Goal: Information Seeking & Learning: Get advice/opinions

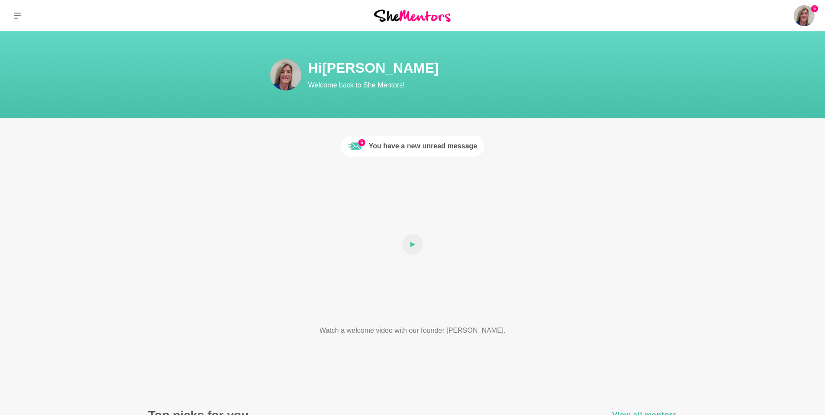
click at [377, 146] on div "You have a new unread message" at bounding box center [423, 146] width 109 height 10
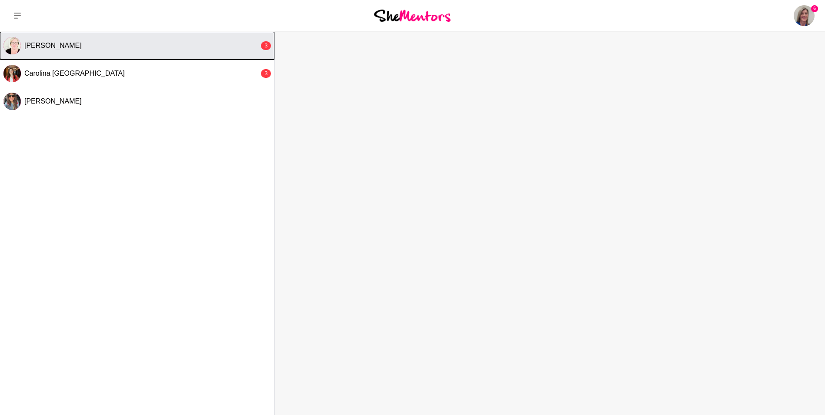
click at [261, 47] on div "3" at bounding box center [266, 45] width 10 height 9
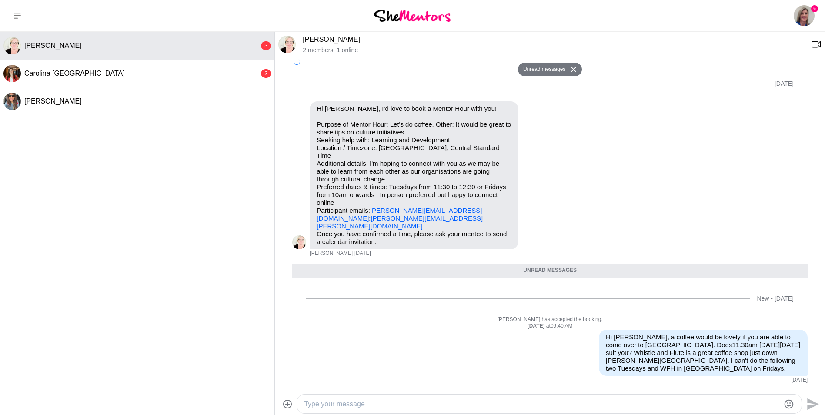
scroll to position [350, 0]
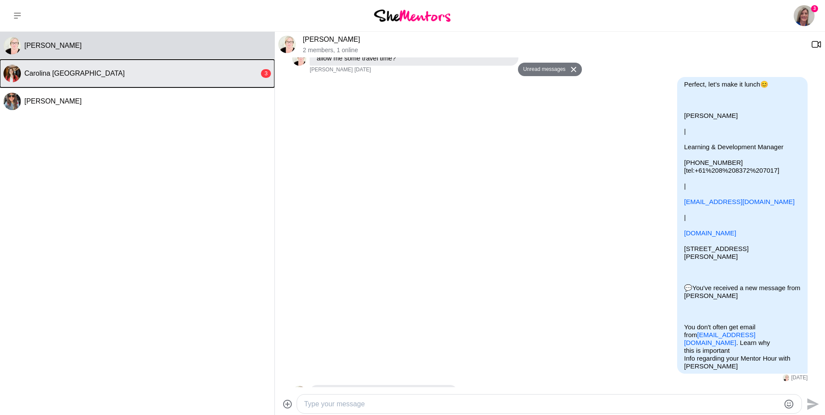
click at [50, 70] on span "Carolina [GEOGRAPHIC_DATA]" at bounding box center [74, 73] width 100 height 7
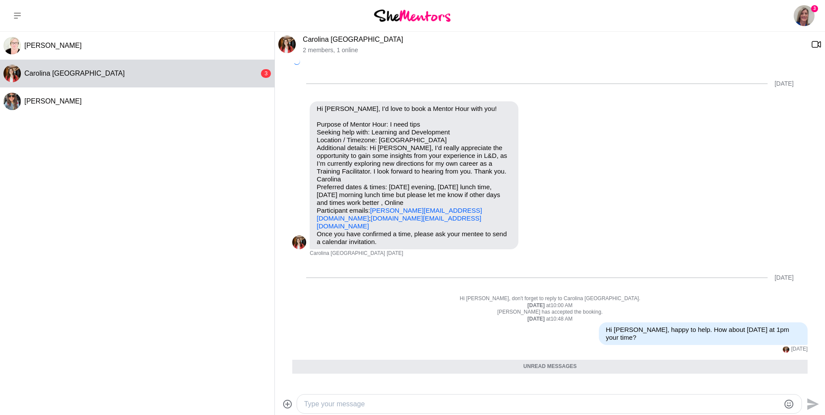
scroll to position [235, 0]
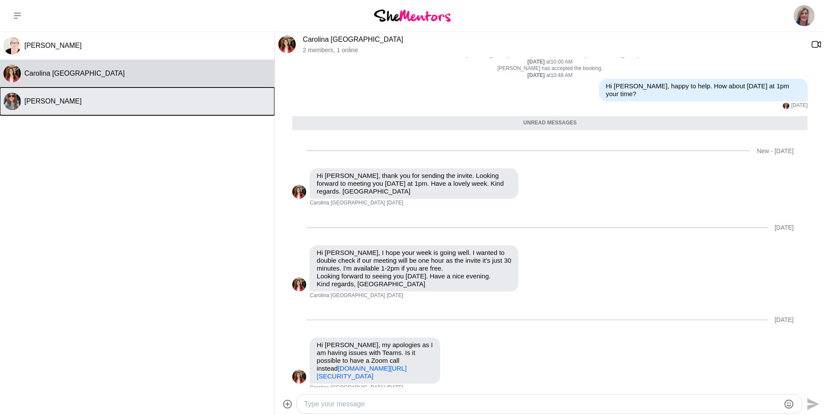
click at [31, 101] on span "[PERSON_NAME]" at bounding box center [52, 100] width 57 height 7
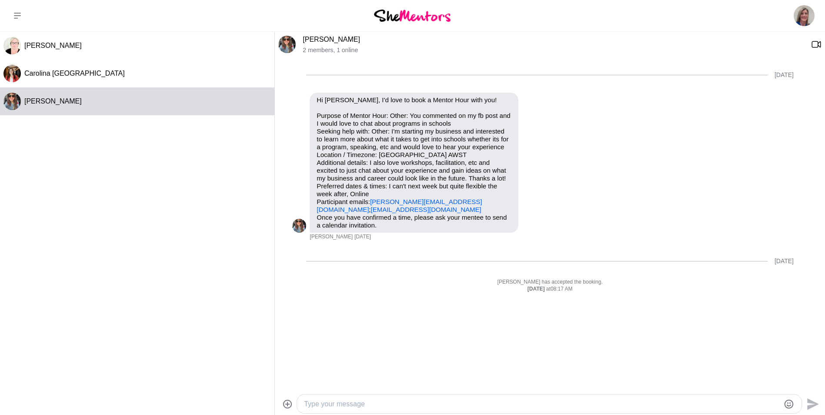
click at [400, 19] on img at bounding box center [412, 16] width 77 height 12
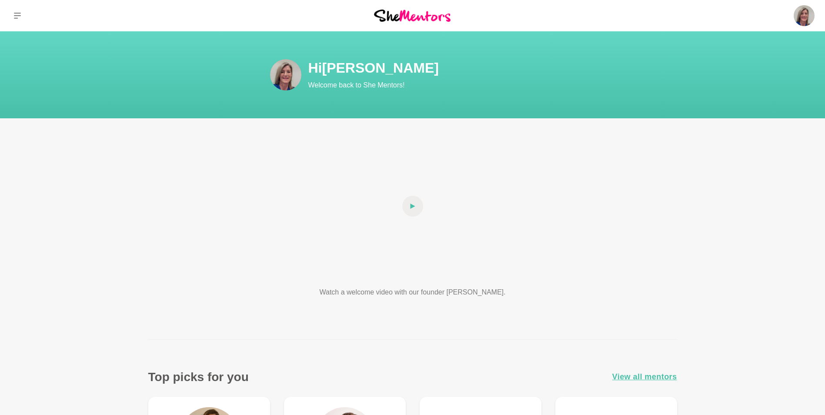
scroll to position [43, 0]
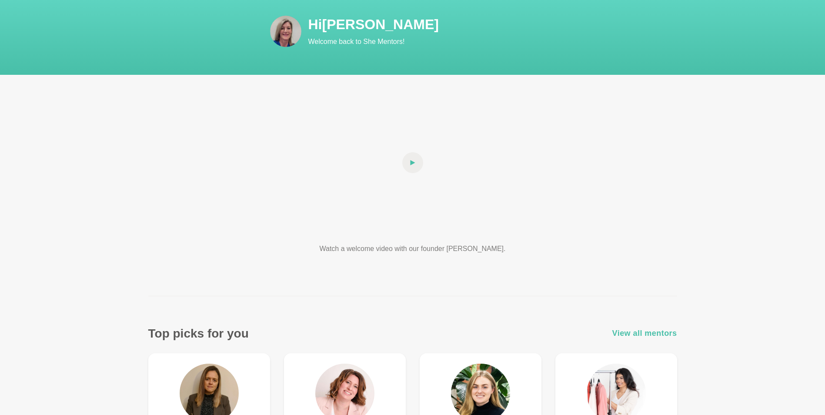
click at [633, 333] on span "View all mentors" at bounding box center [644, 333] width 65 height 13
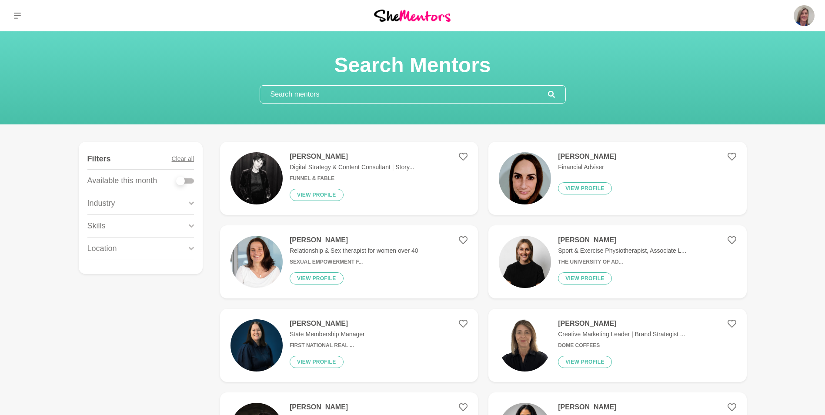
click at [304, 90] on input "text" at bounding box center [404, 94] width 288 height 17
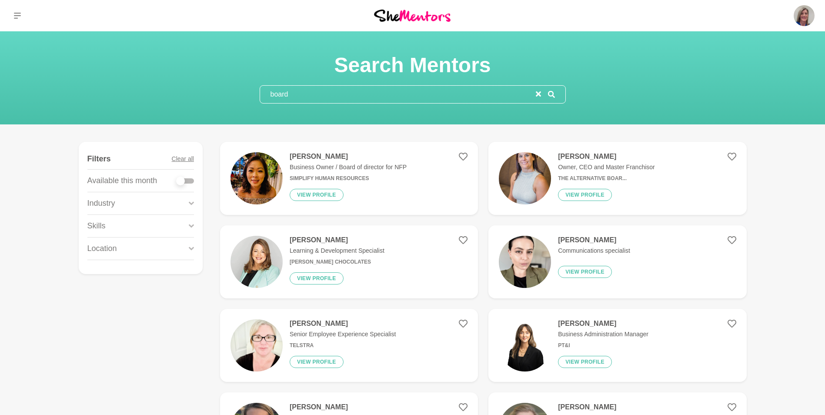
type input "board"
click at [189, 180] on div at bounding box center [184, 180] width 17 height 5
checkbox input "true"
click at [189, 223] on icon at bounding box center [191, 226] width 5 height 12
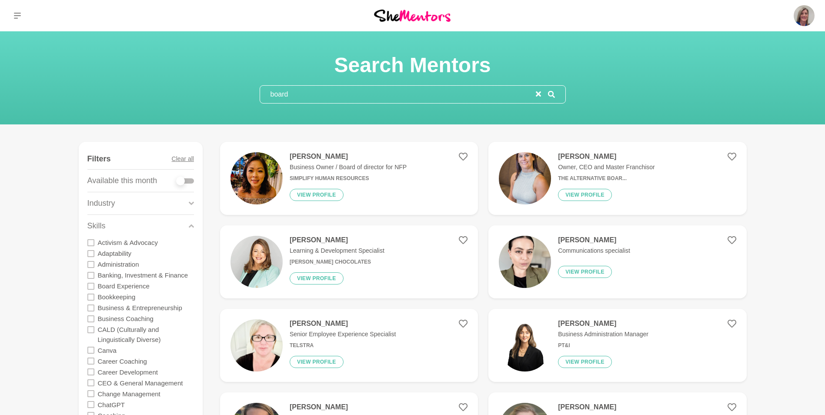
click at [91, 284] on icon at bounding box center [90, 286] width 7 height 7
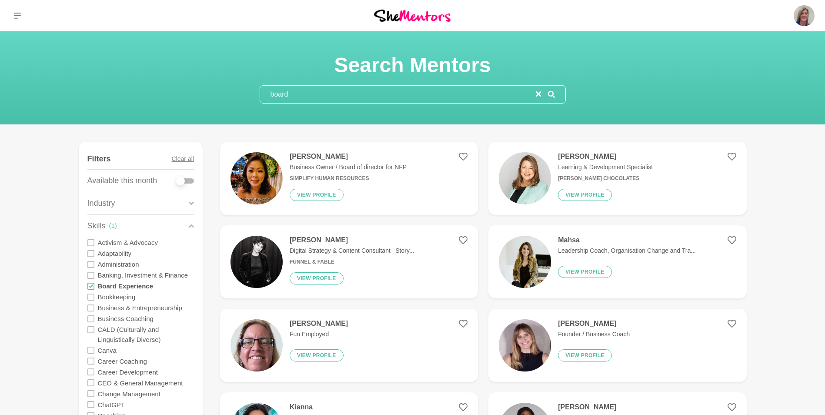
click at [303, 93] on input "board" at bounding box center [398, 94] width 276 height 17
type input "b"
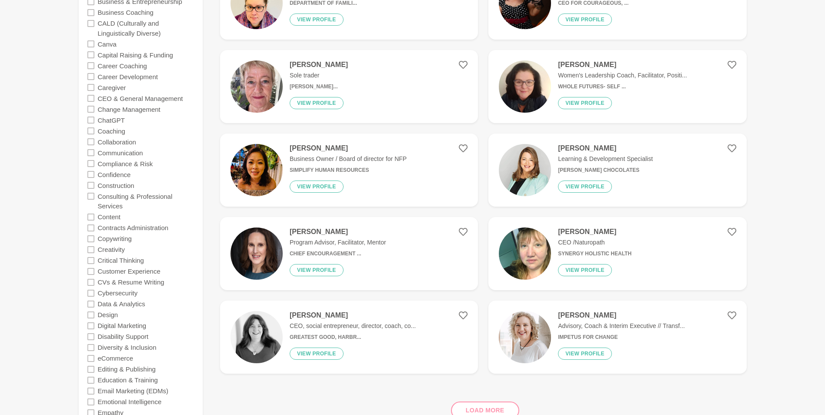
scroll to position [435, 0]
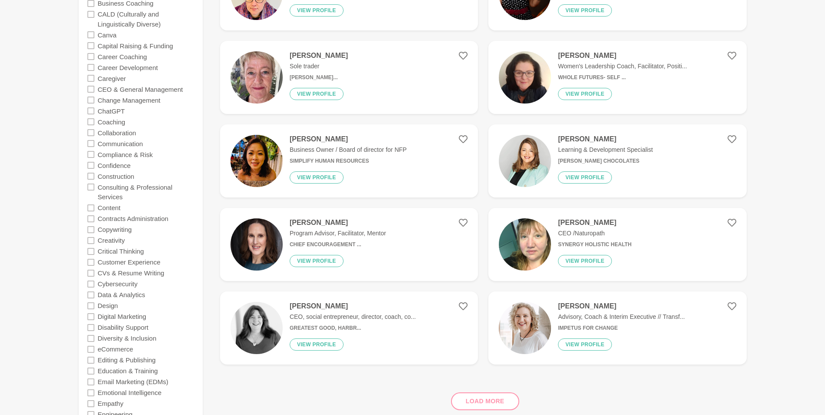
click at [492, 399] on div "Load more" at bounding box center [483, 397] width 526 height 53
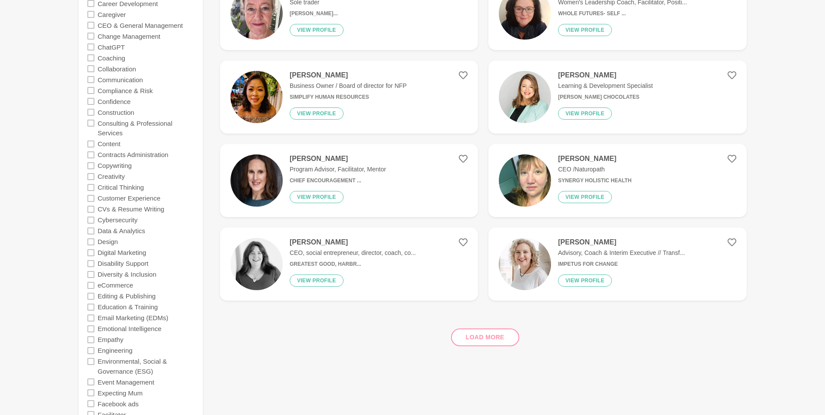
scroll to position [522, 0]
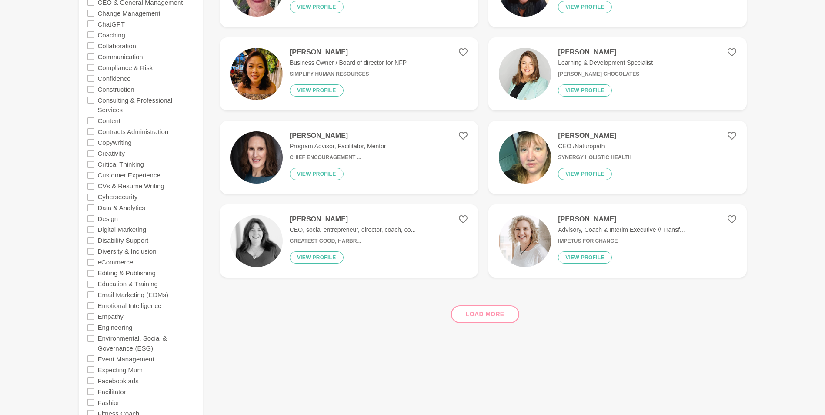
click at [482, 315] on div "Load more" at bounding box center [483, 310] width 526 height 53
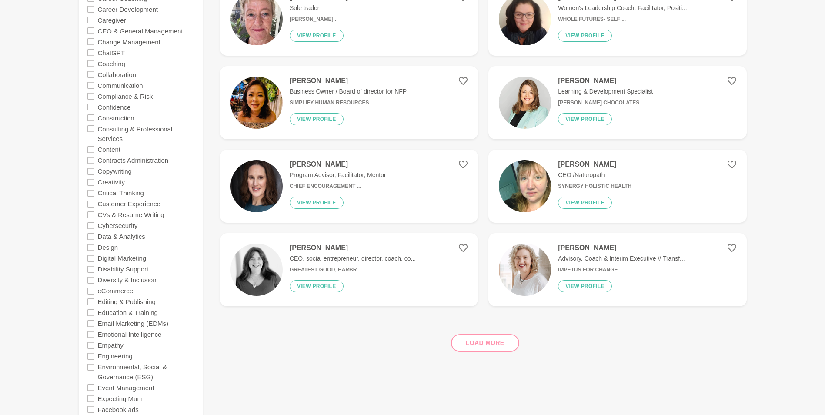
scroll to position [478, 0]
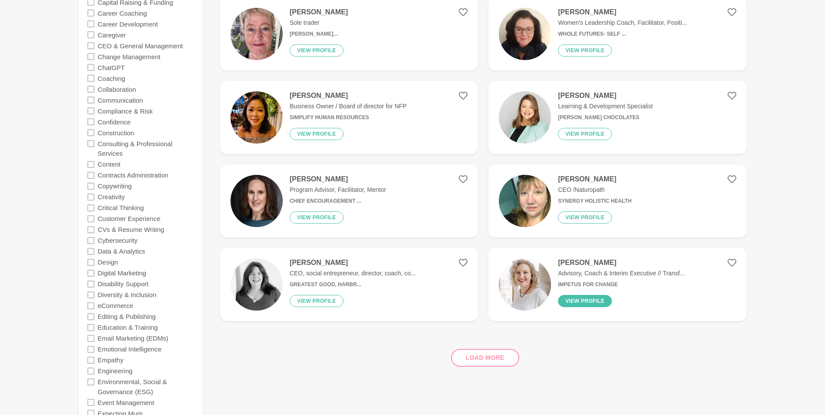
click at [589, 300] on button "View profile" at bounding box center [585, 301] width 54 height 12
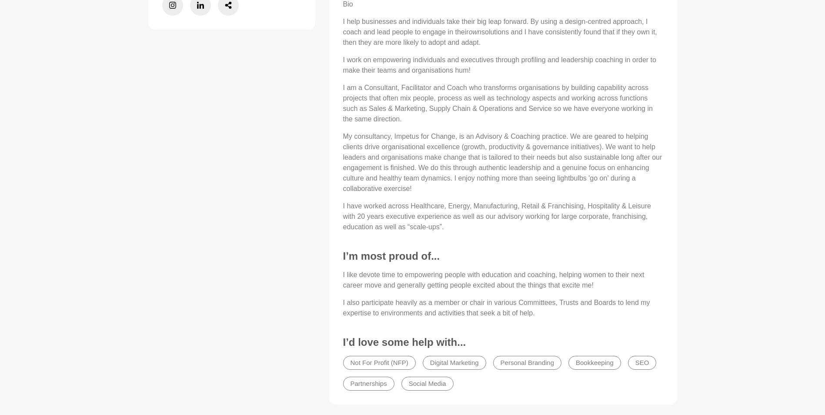
scroll to position [522, 0]
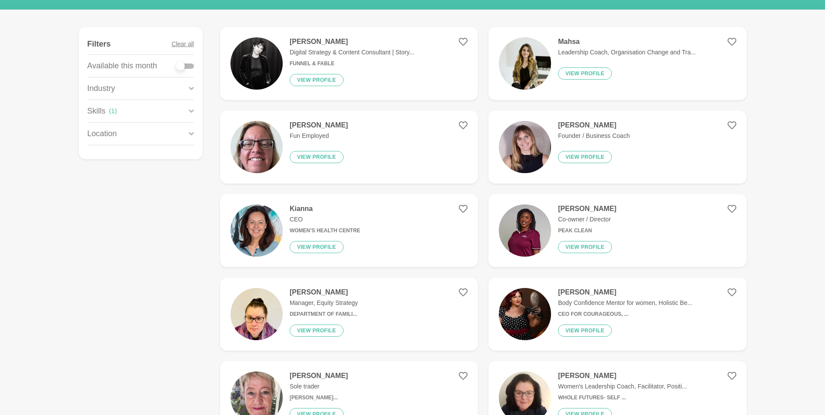
scroll to position [130, 0]
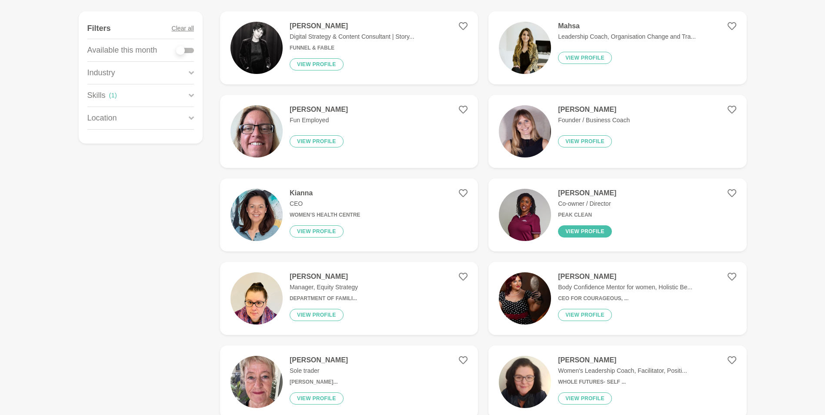
click at [583, 230] on button "View profile" at bounding box center [585, 231] width 54 height 12
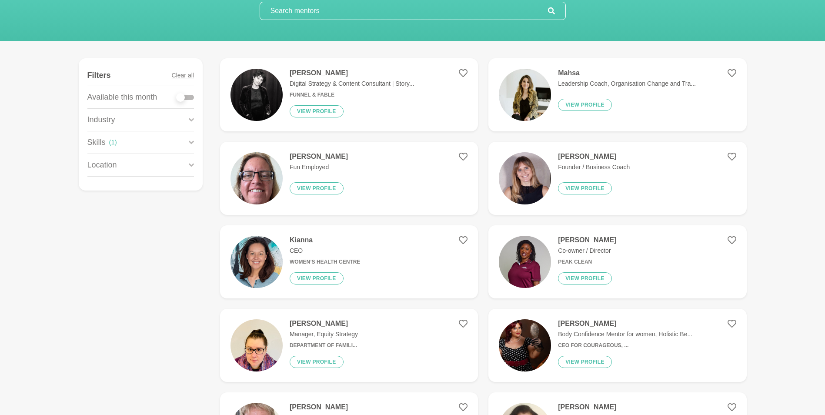
scroll to position [87, 0]
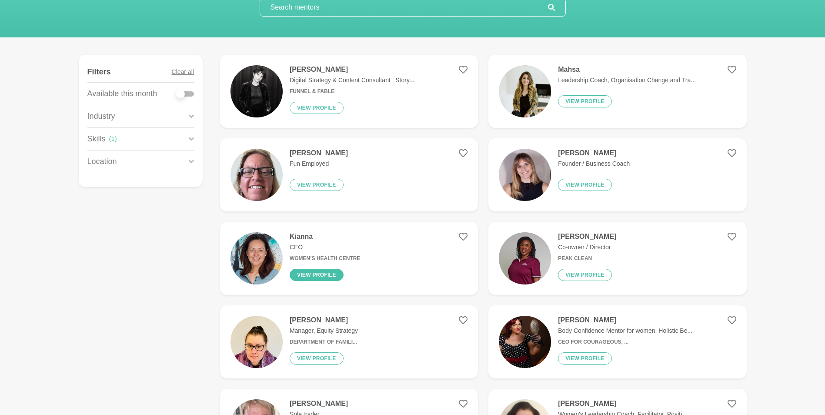
click at [315, 275] on button "View profile" at bounding box center [316, 275] width 54 height 12
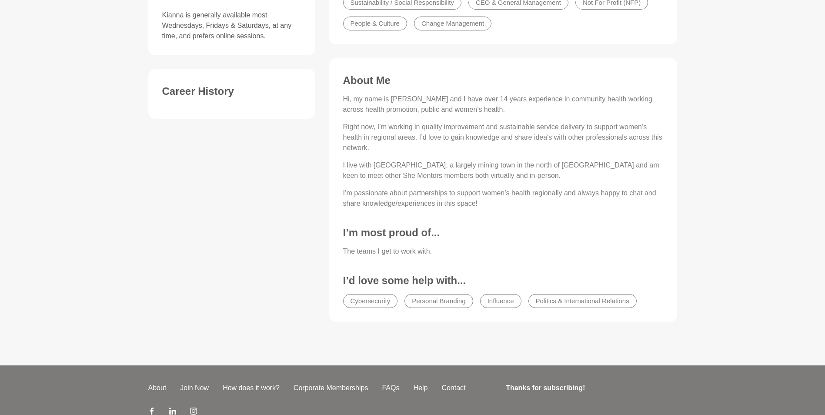
scroll to position [304, 0]
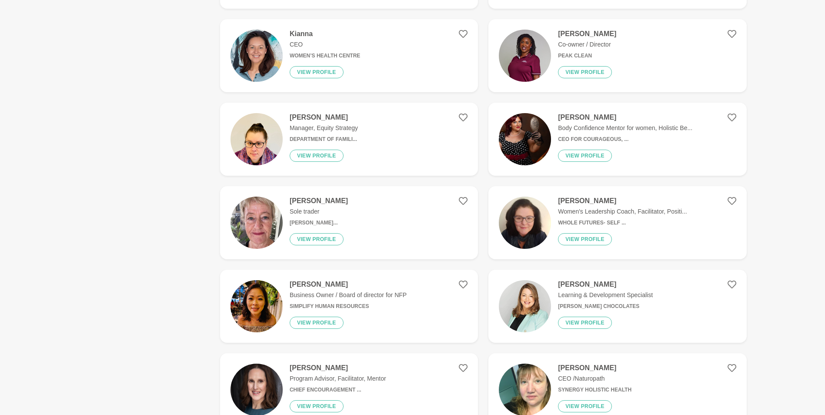
scroll to position [304, 0]
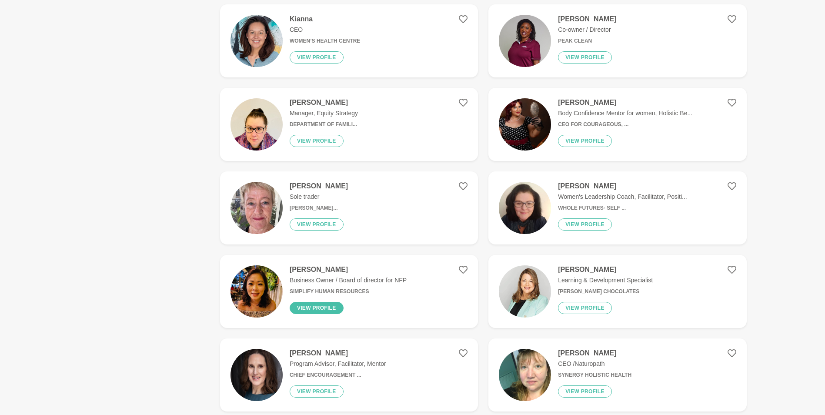
click at [327, 305] on button "View profile" at bounding box center [316, 308] width 54 height 12
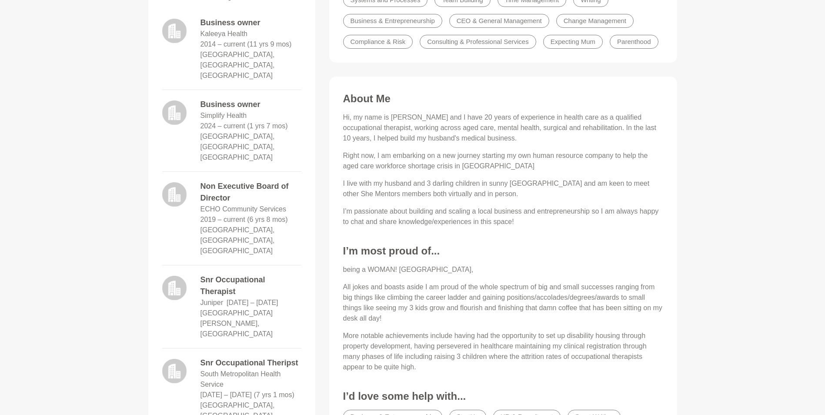
scroll to position [391, 0]
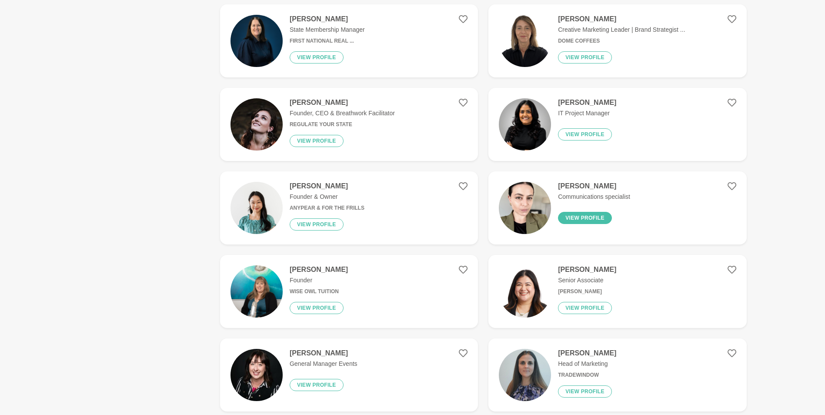
scroll to position [348, 0]
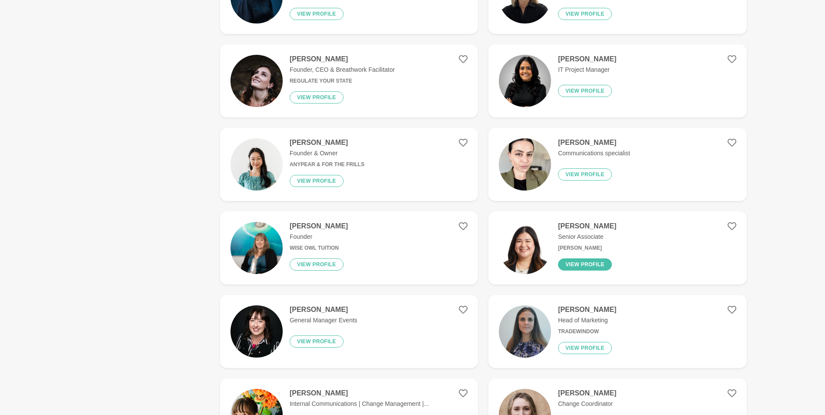
click at [579, 264] on button "View profile" at bounding box center [585, 264] width 54 height 12
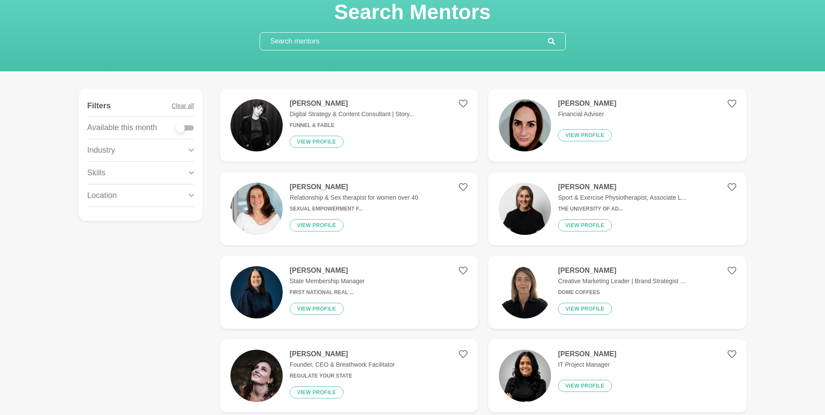
scroll to position [43, 0]
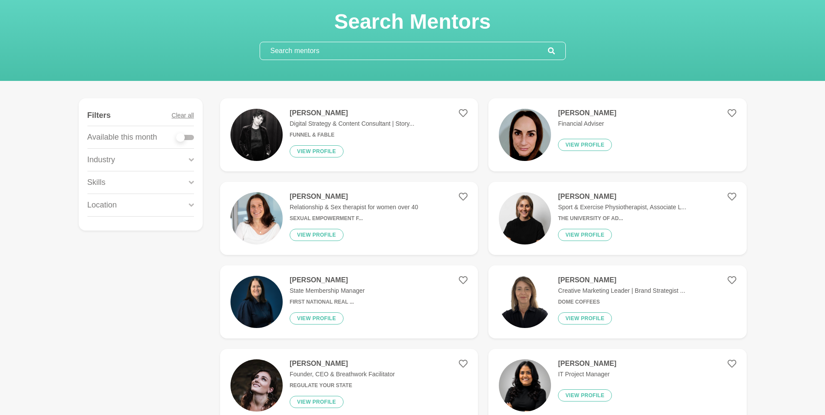
click at [189, 181] on icon at bounding box center [191, 182] width 5 height 12
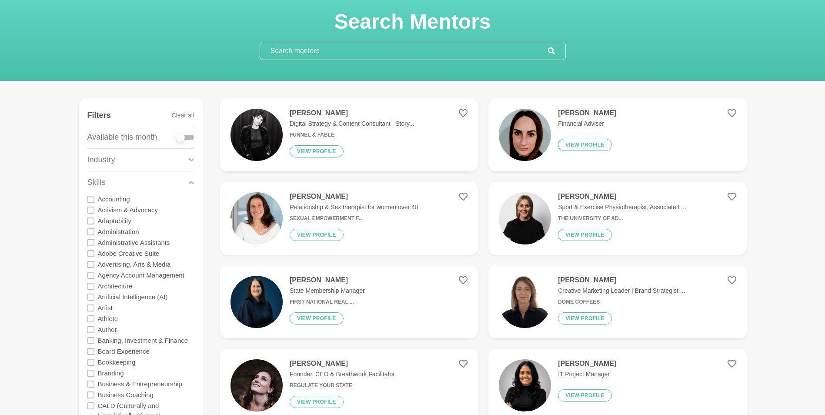
click at [91, 350] on icon at bounding box center [90, 351] width 7 height 7
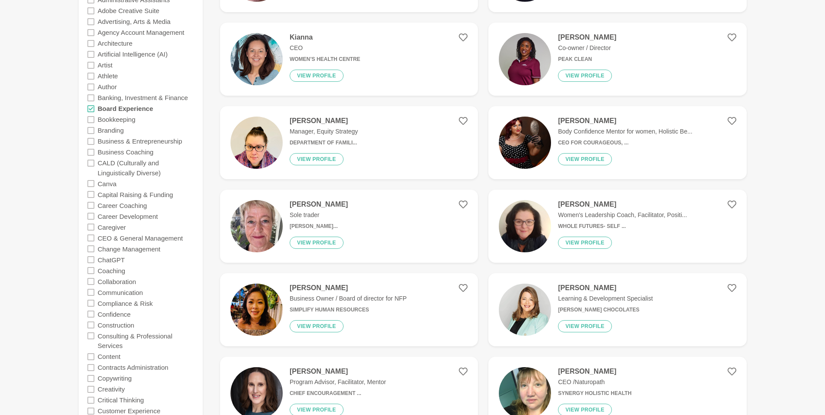
scroll to position [261, 0]
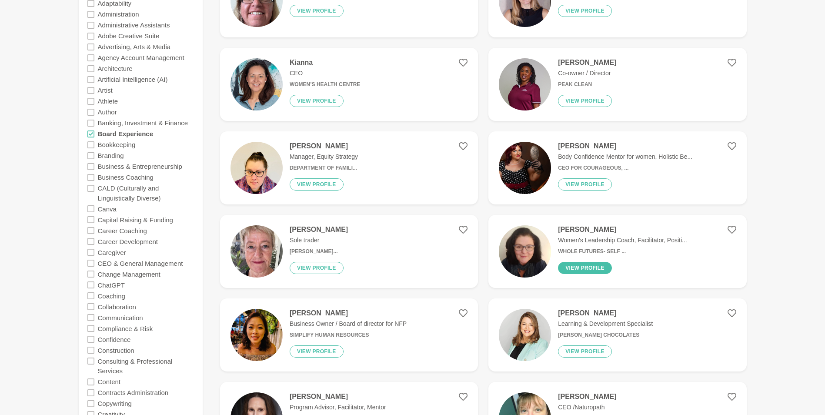
click at [585, 268] on button "View profile" at bounding box center [585, 268] width 54 height 12
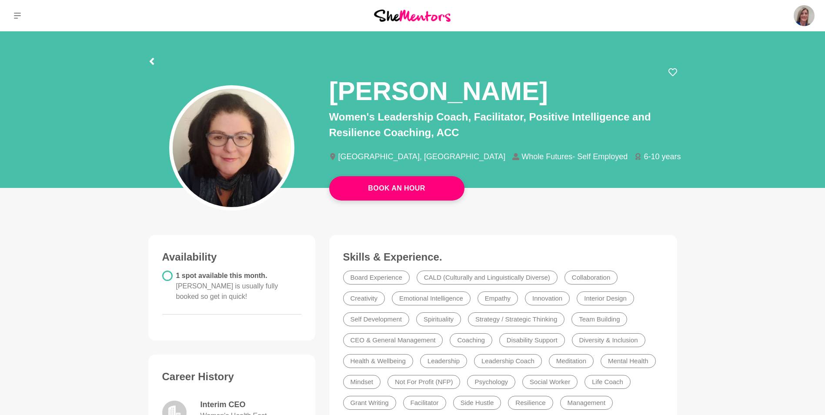
click at [405, 18] on img at bounding box center [412, 16] width 77 height 12
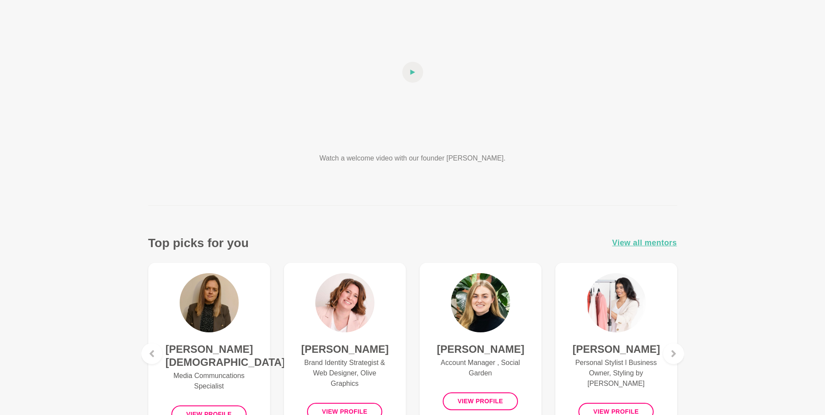
scroll to position [130, 0]
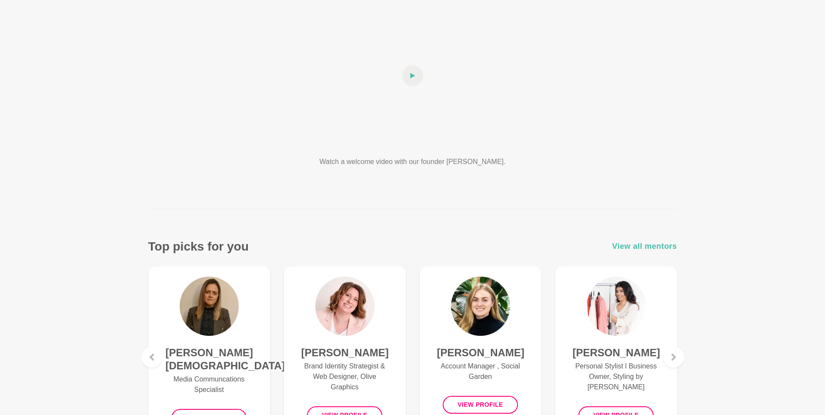
click at [633, 246] on span "View all mentors" at bounding box center [644, 246] width 65 height 13
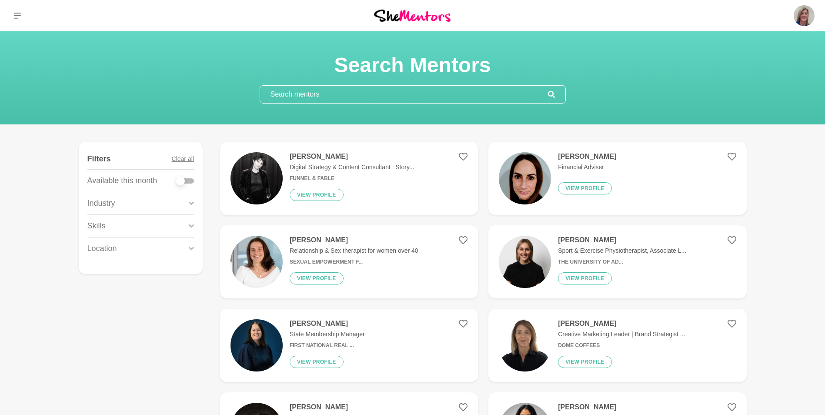
click at [365, 96] on input "text" at bounding box center [404, 94] width 288 height 17
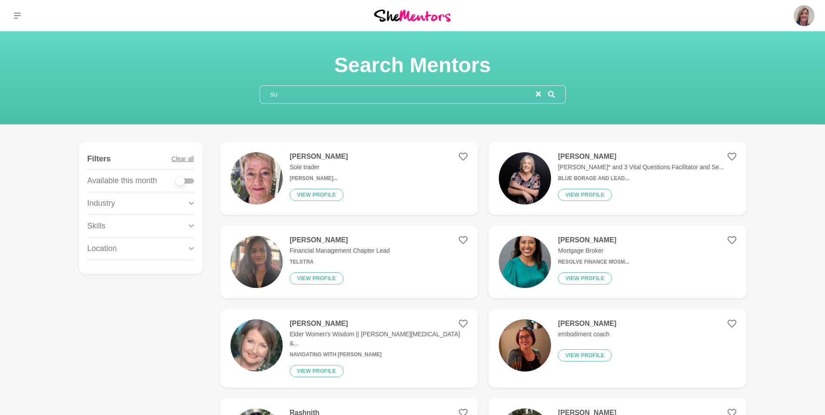
type input "s"
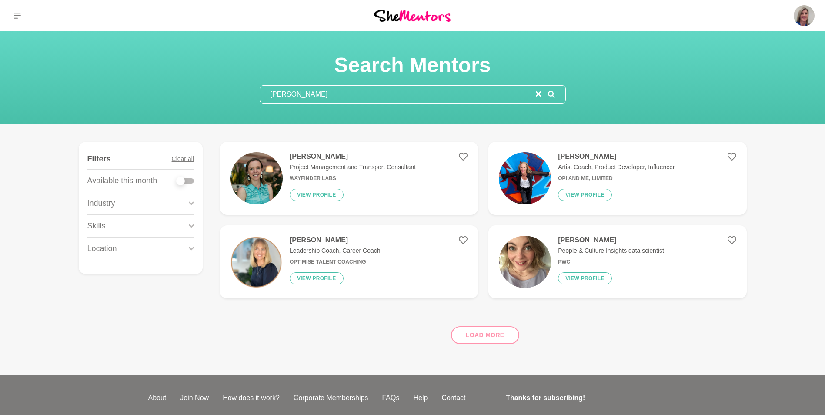
type input "[PERSON_NAME]"
click at [319, 275] on button "View profile" at bounding box center [316, 278] width 54 height 12
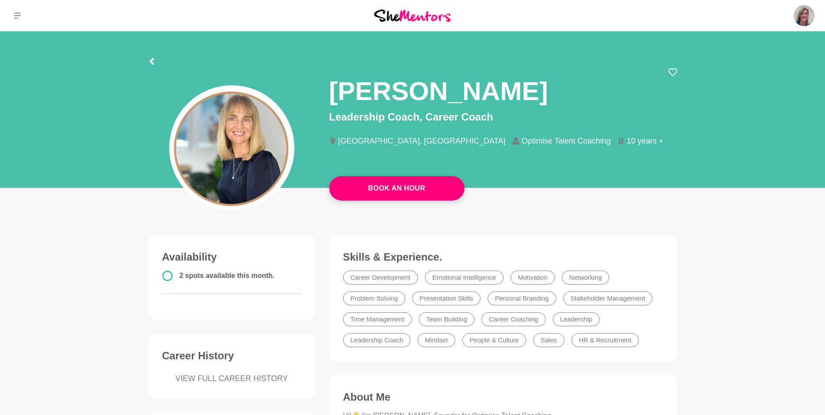
scroll to position [43, 0]
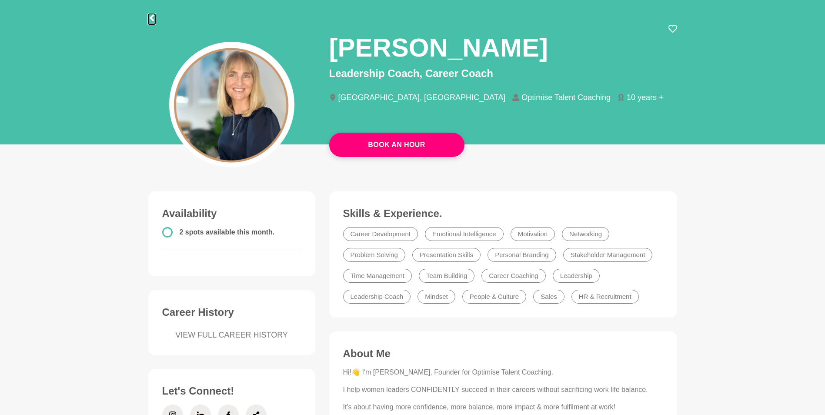
click at [150, 17] on icon at bounding box center [151, 17] width 7 height 7
